Goal: Transaction & Acquisition: Purchase product/service

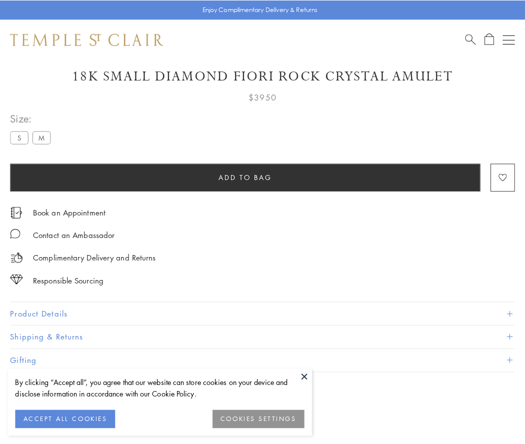
scroll to position [35, 0]
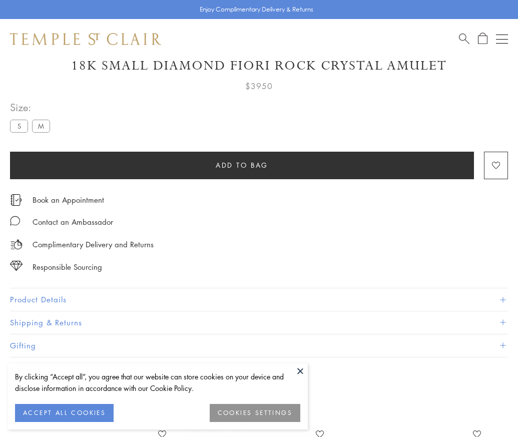
click at [242, 165] on span "Add to bag" at bounding box center [242, 165] width 53 height 11
